Goal: Check status

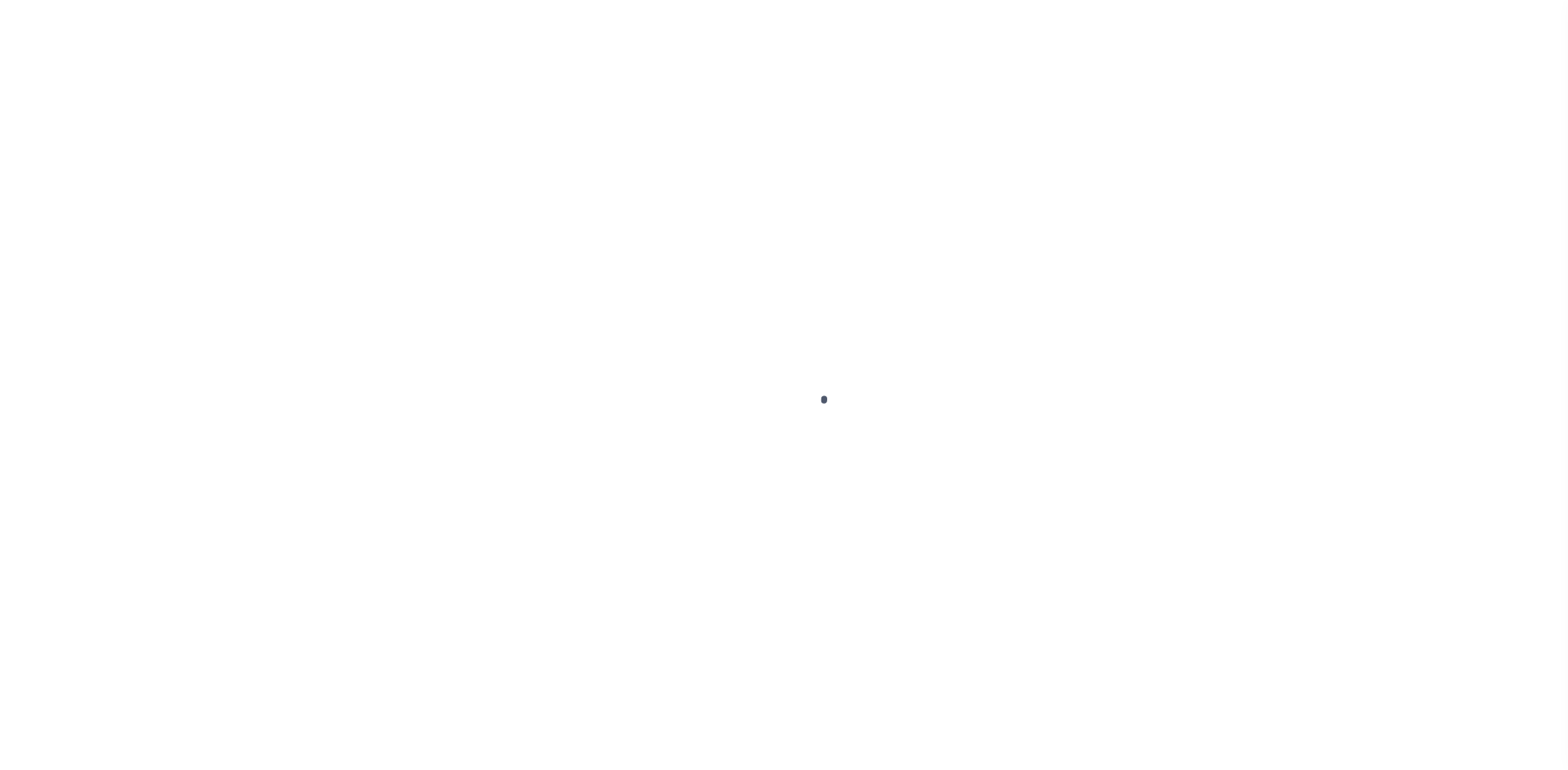
select select
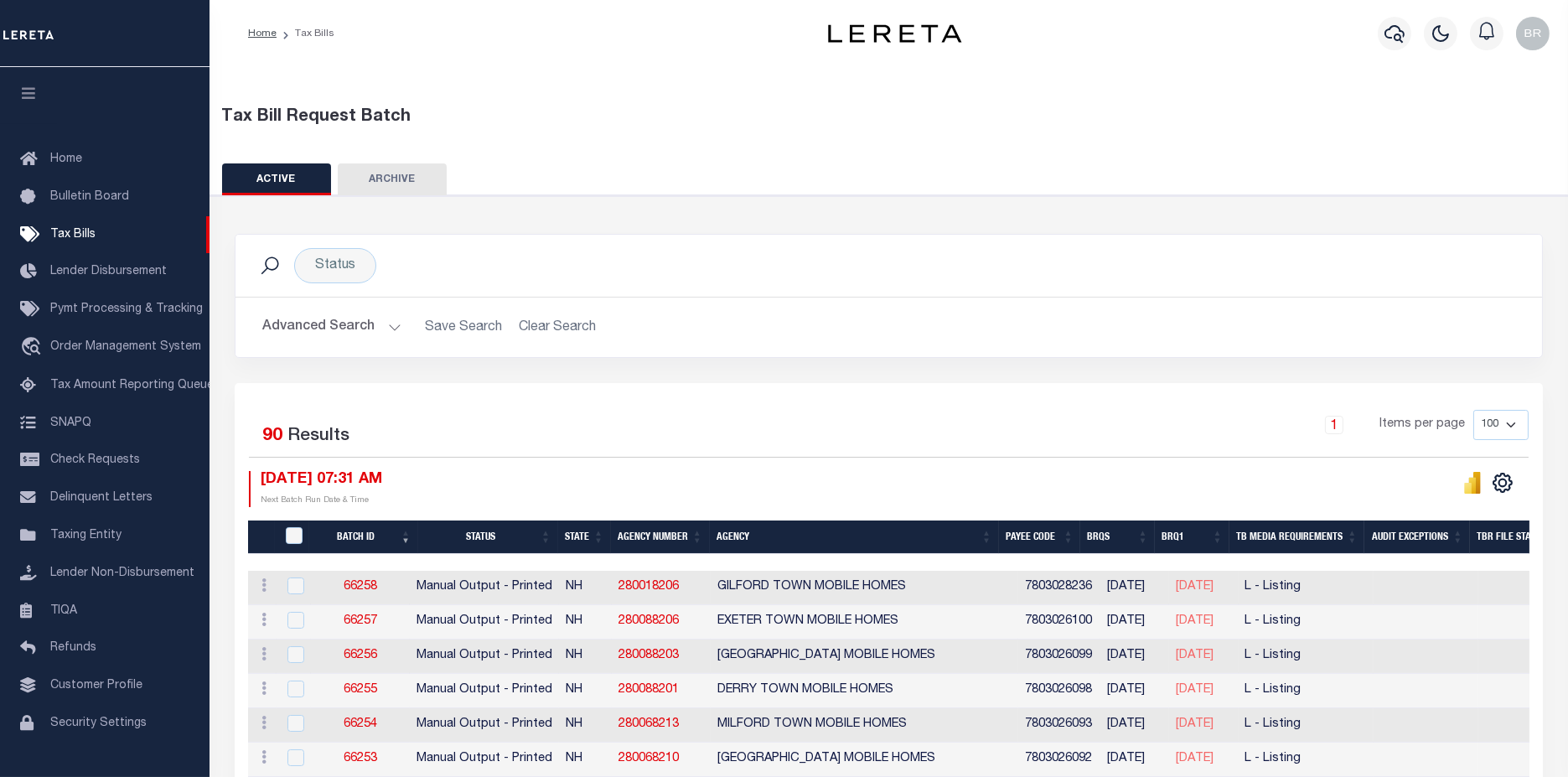
click at [331, 321] on button "Advanced Search" at bounding box center [332, 327] width 139 height 33
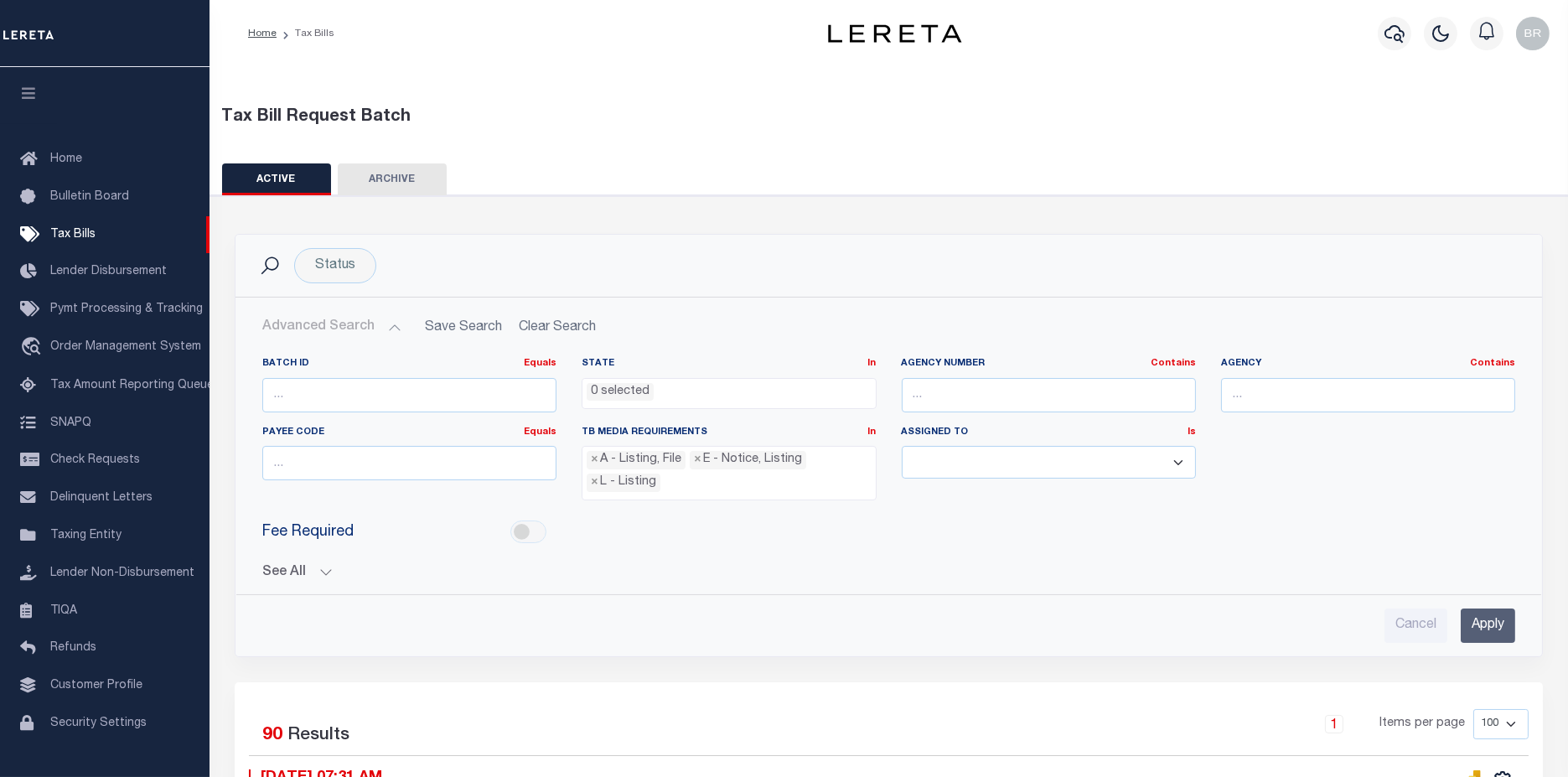
click at [266, 568] on button "See All" at bounding box center [888, 572] width 1253 height 16
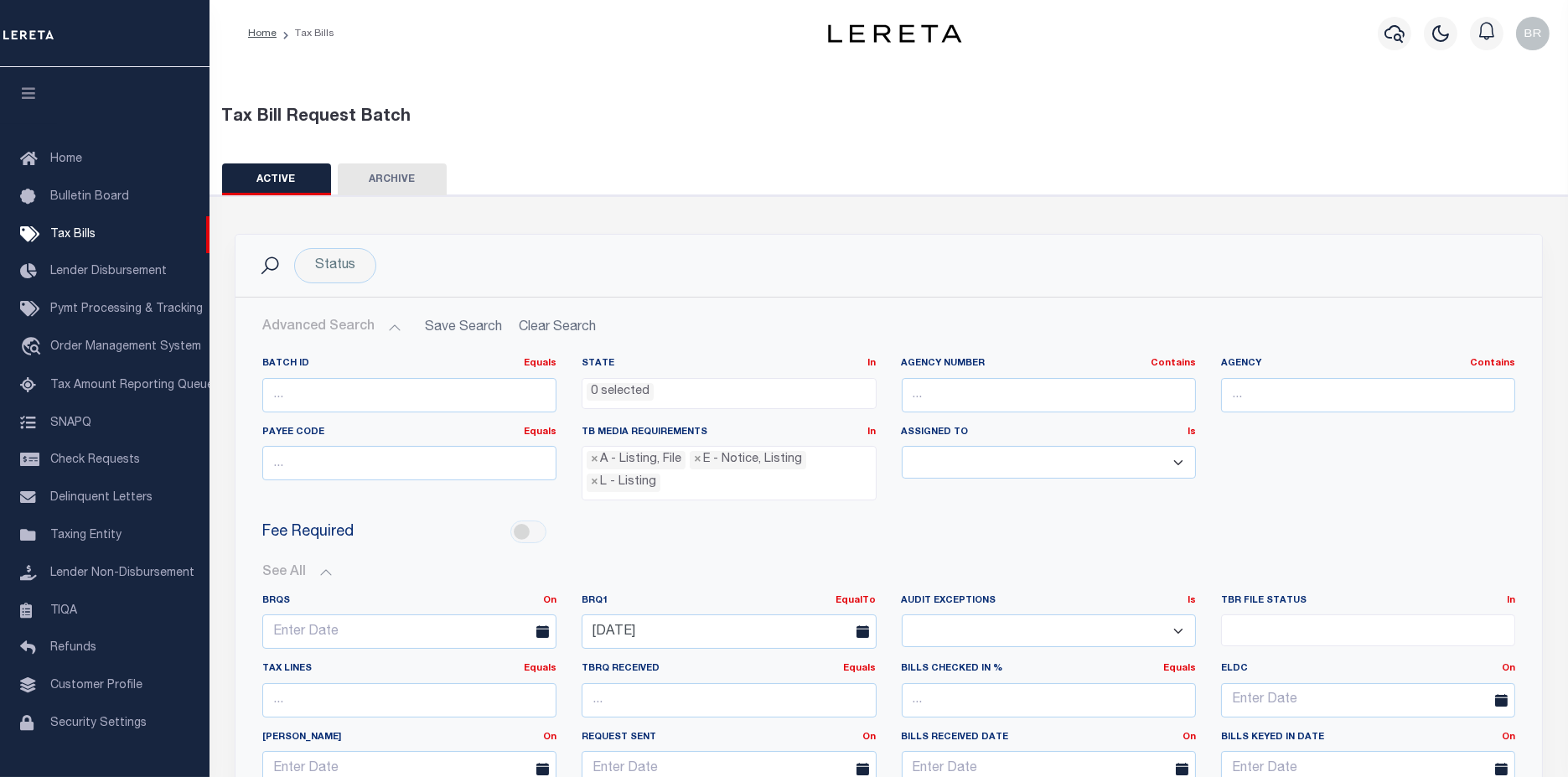
scroll to position [279, 0]
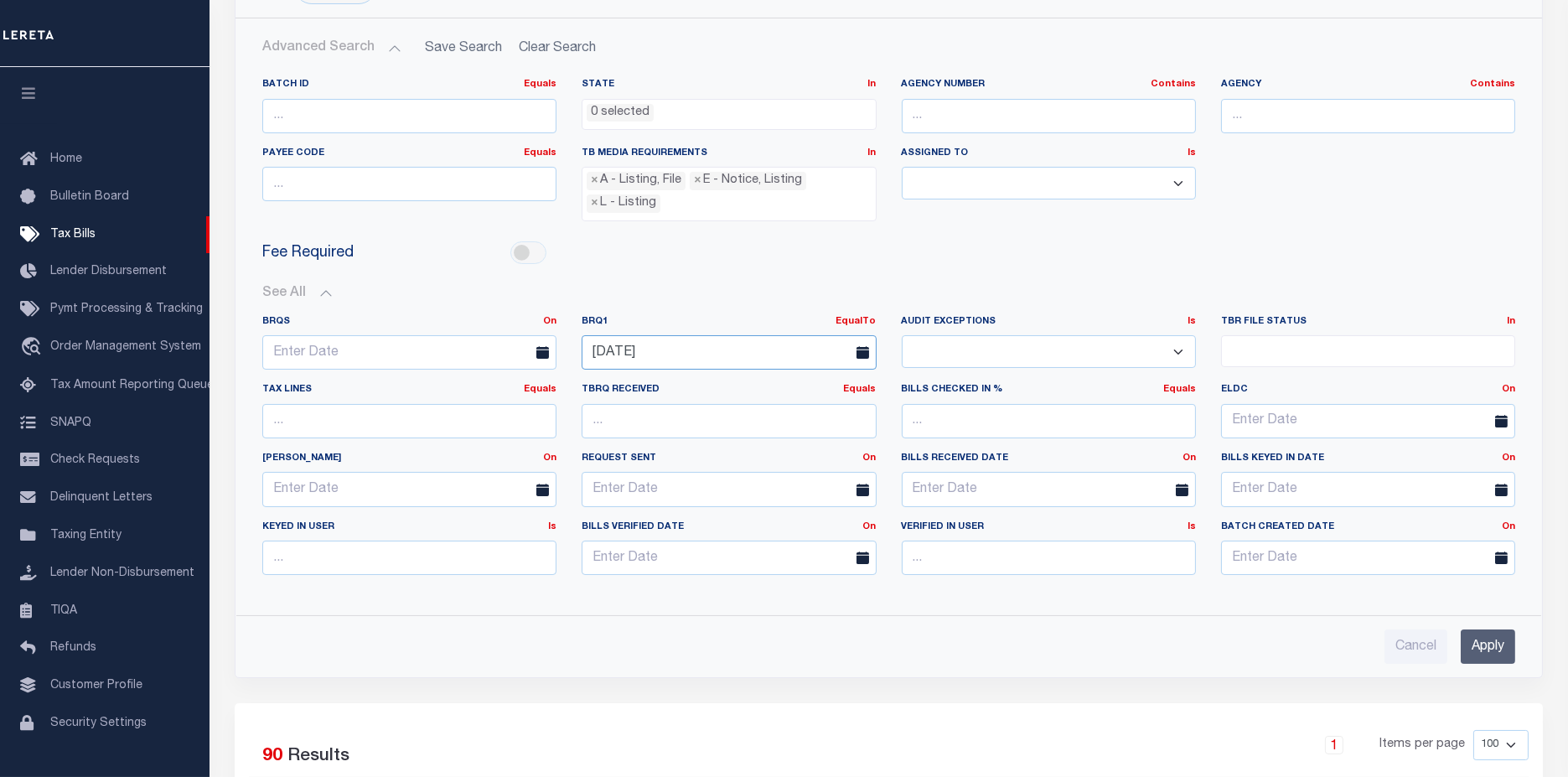
click at [700, 341] on input "[DATE]" at bounding box center [728, 352] width 294 height 34
click at [667, 514] on span "14" at bounding box center [673, 505] width 33 height 33
type input "[DATE]"
click at [1471, 639] on input "Apply" at bounding box center [1487, 646] width 55 height 34
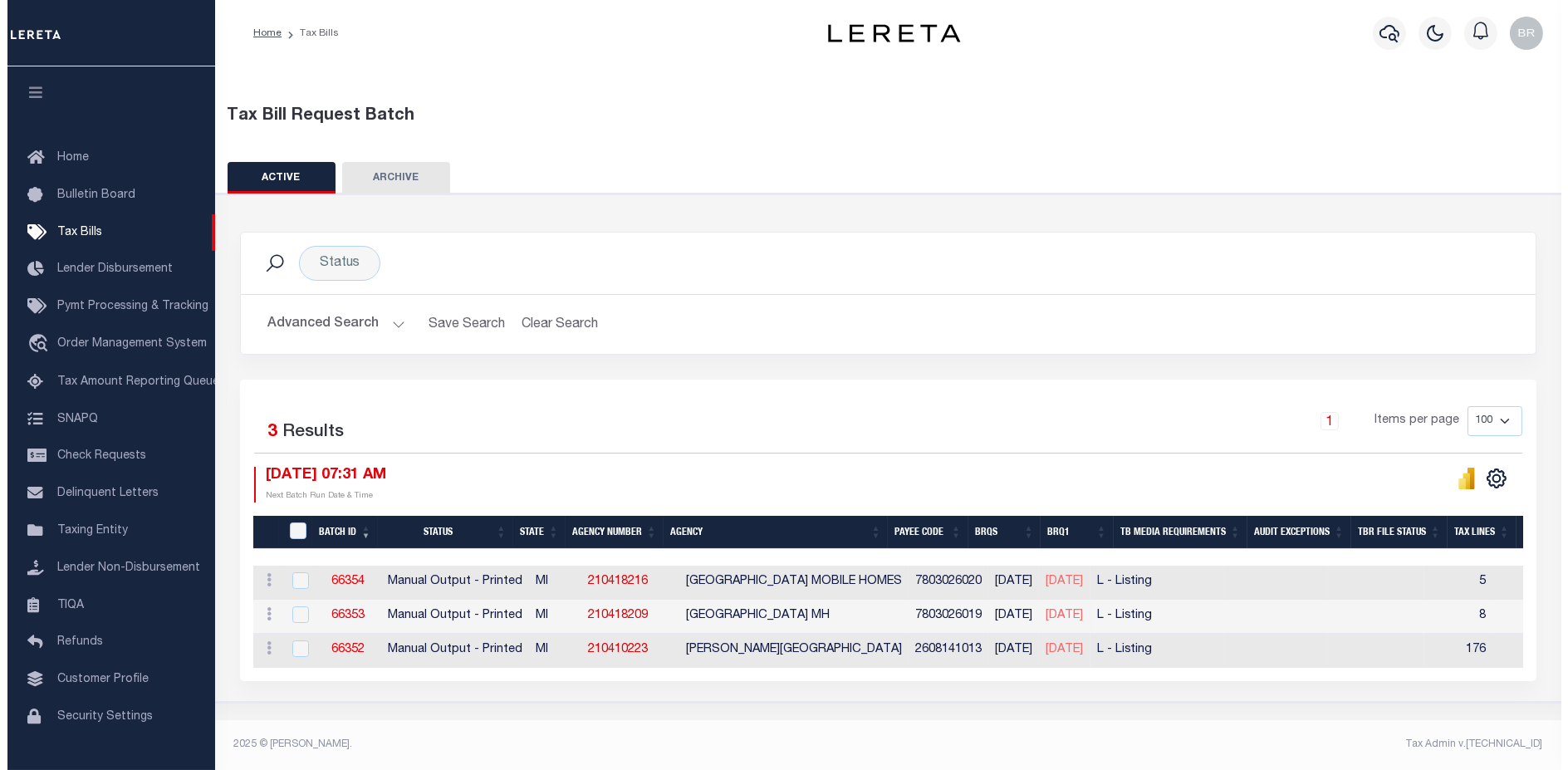
scroll to position [0, 0]
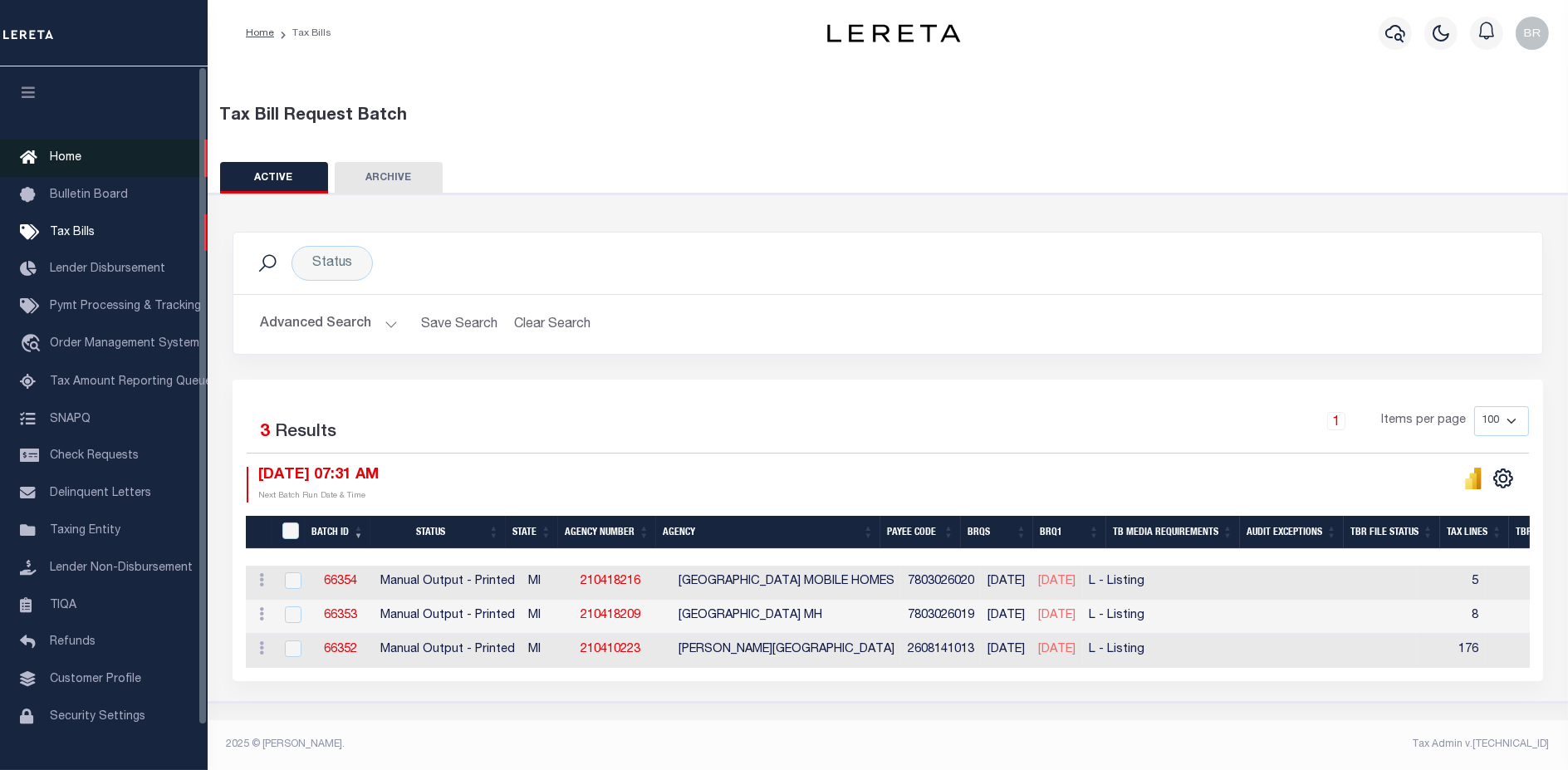
click at [138, 148] on link "Home" at bounding box center [104, 158] width 208 height 37
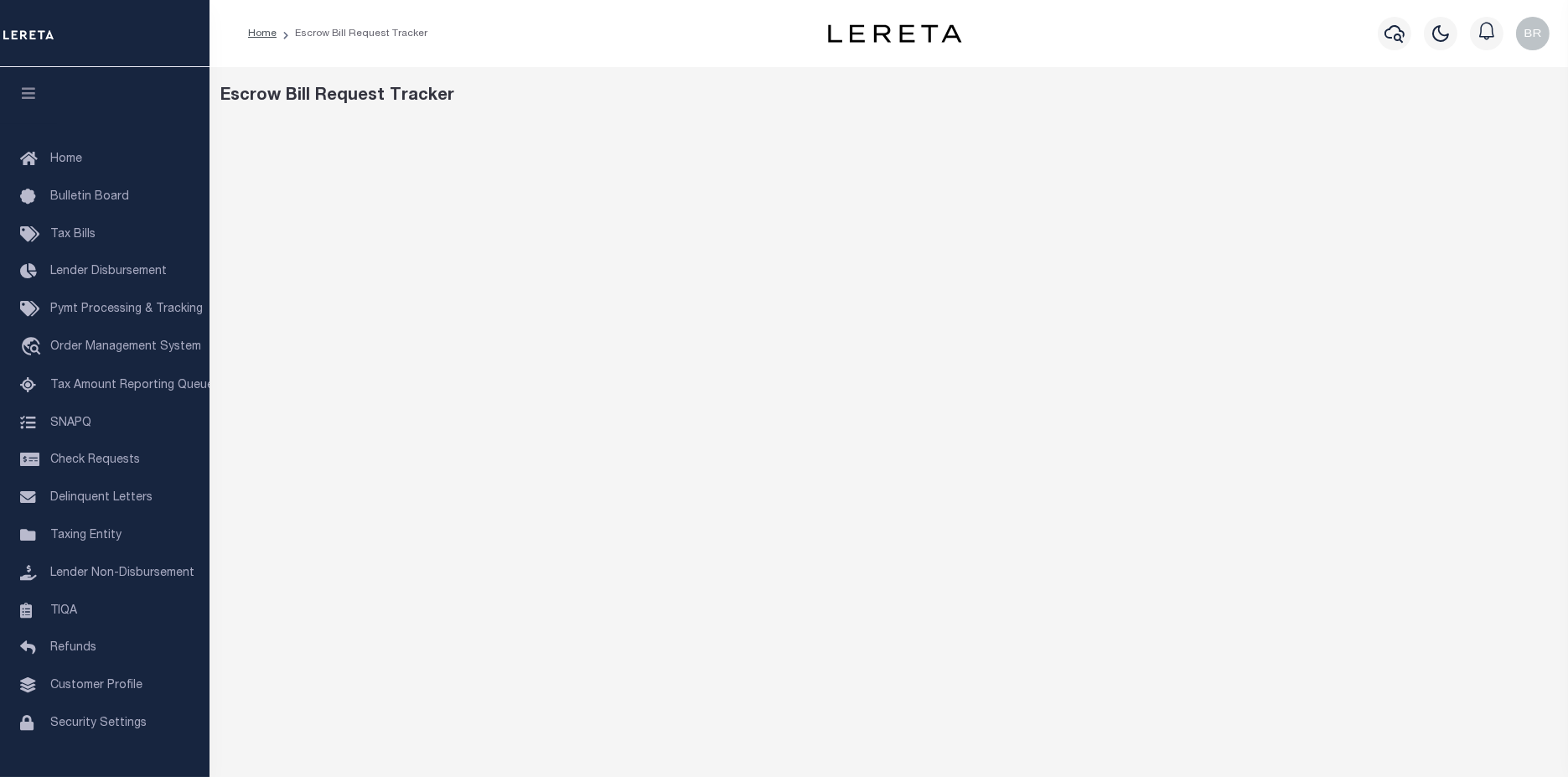
click at [1278, 101] on div "Escrow Bill Request Tracker" at bounding box center [889, 96] width 1336 height 25
